Goal: Navigation & Orientation: Go to known website

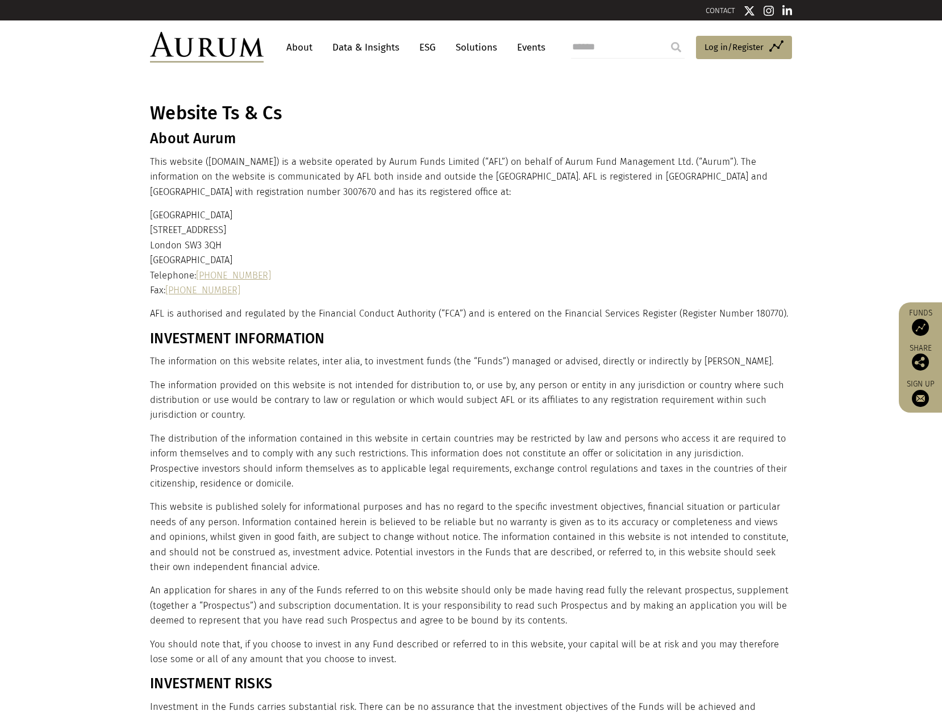
click at [198, 42] on img at bounding box center [207, 47] width 114 height 31
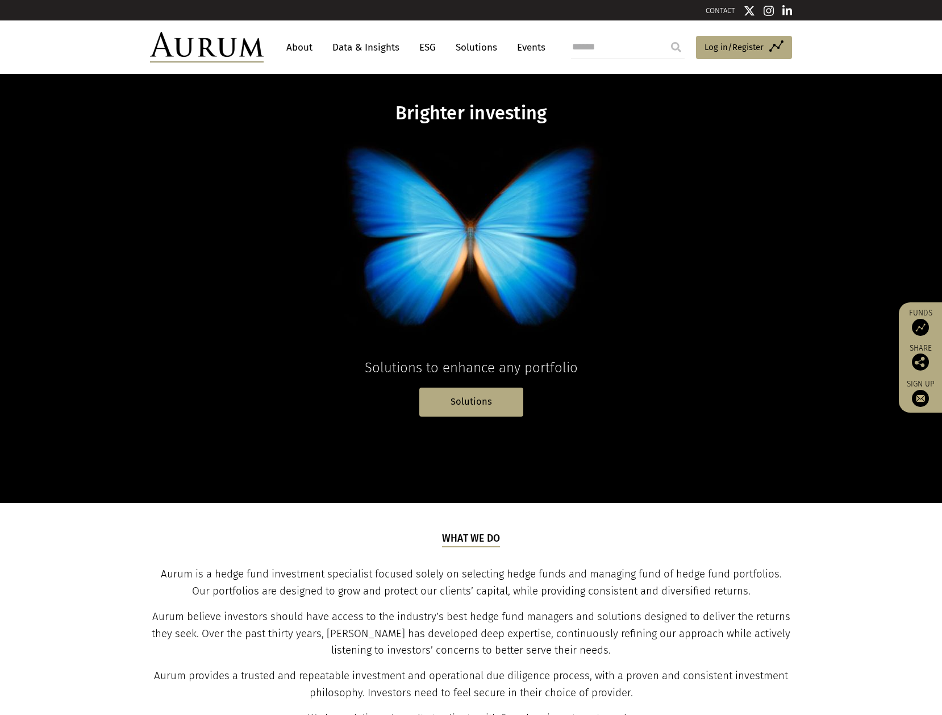
click at [193, 51] on img at bounding box center [207, 47] width 114 height 31
